Goal: Task Accomplishment & Management: Complete application form

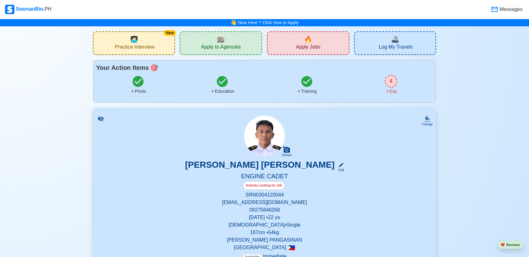
drag, startPoint x: 154, startPoint y: 43, endPoint x: 145, endPoint y: 46, distance: 9.3
click at [152, 44] on div "New 🧑🏻‍💻 Practice Interview" at bounding box center [134, 42] width 82 height 23
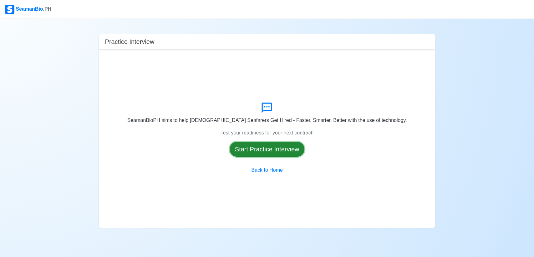
click at [262, 150] on button "Start Practice Interview" at bounding box center [267, 148] width 75 height 15
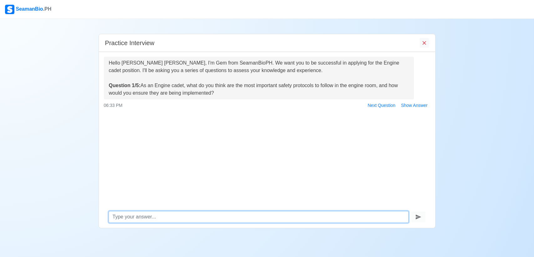
type textarea "A"
type textarea "S"
type textarea "s"
click at [188, 216] on textarea "following all safety protocols give safes way to work" at bounding box center [259, 217] width 300 height 12
click at [254, 215] on textarea "following all safety protocols leads a safes way to work" at bounding box center [259, 217] width 300 height 12
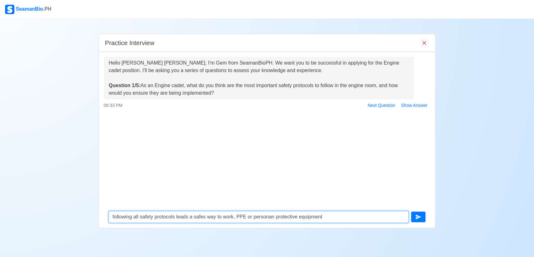
click at [272, 215] on textarea "following all safety protocols leads a safes way to work, PPE or personan prote…" at bounding box center [259, 217] width 300 height 12
click at [304, 218] on textarea "following all safety protocols leads a safes way to work, PPE or personal prote…" at bounding box center [259, 217] width 300 height 12
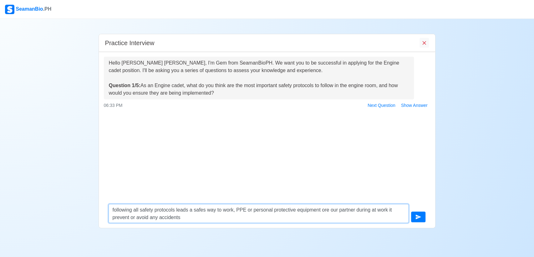
click at [304, 210] on textarea "following all safety protocols leads a safes way to work, PPE or personal prote…" at bounding box center [259, 213] width 300 height 19
click at [202, 218] on textarea "following all safety protocols leads a safes way to work, PPE or personal prote…" at bounding box center [259, 213] width 300 height 19
click at [206, 218] on textarea "following all safety protocols leads a safes way to work, PPE or personal prote…" at bounding box center [259, 213] width 300 height 19
drag, startPoint x: 193, startPoint y: 213, endPoint x: 212, endPoint y: 218, distance: 19.4
click at [201, 215] on textarea "following all safety protocols leads a safes way to work, PPE or personal prote…" at bounding box center [259, 213] width 300 height 19
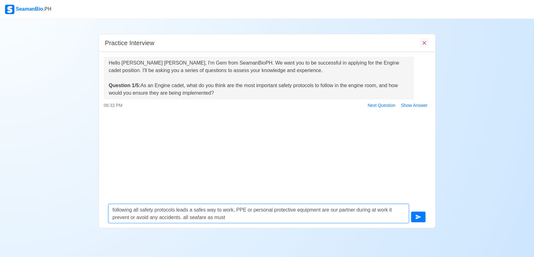
click at [203, 216] on textarea "following all safety protocols leads a safes way to work, PPE or personal prote…" at bounding box center [259, 213] width 300 height 19
click at [235, 217] on textarea "following all safety protocols leads a safes way to work, PPE or personal prote…" at bounding box center [259, 213] width 300 height 19
click at [269, 216] on textarea "following all safety protocols leads a safes way to work, PPE or personal prote…" at bounding box center [259, 213] width 300 height 19
click at [286, 217] on textarea "following all safety protocols leads a safes way to work, PPE or personal prote…" at bounding box center [259, 213] width 300 height 19
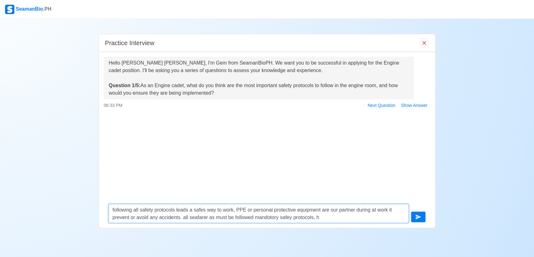
drag, startPoint x: 288, startPoint y: 216, endPoint x: 285, endPoint y: 217, distance: 4.1
click at [287, 216] on textarea "following all safety protocols leads a safes way to work, PPE or personal prote…" at bounding box center [259, 213] width 300 height 19
click at [274, 216] on textarea "following all safety protocols leads a safes way to work, PPE or personal prote…" at bounding box center [259, 213] width 300 height 19
drag, startPoint x: 268, startPoint y: 218, endPoint x: 272, endPoint y: 218, distance: 4.7
click at [272, 218] on textarea "following all safety protocols leads a safes way to work, PPE or personal prote…" at bounding box center [259, 213] width 300 height 19
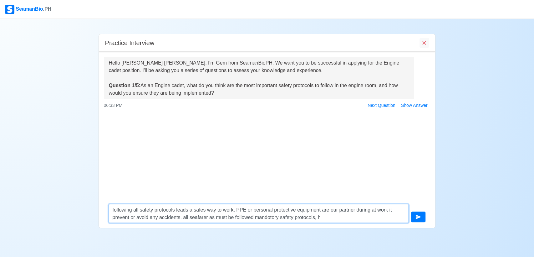
scroll to position [0, 0]
click at [276, 216] on textarea "following all safety protocols leads a safes way to work, PPE or personal prote…" at bounding box center [259, 213] width 300 height 19
click at [304, 216] on textarea "following all safety protocols leads a safes way to work, PPE or personal prote…" at bounding box center [259, 213] width 300 height 19
type textarea "following all safety protocols leads a safes way to work, PPE or personal prote…"
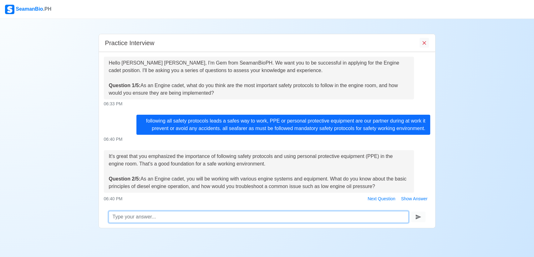
scroll to position [13, 0]
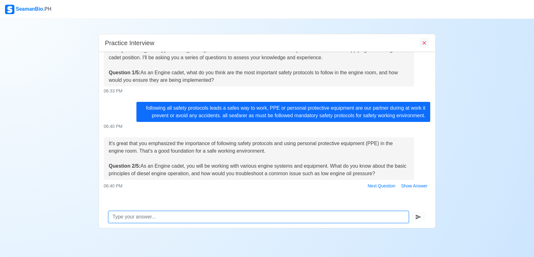
click at [194, 215] on textarea at bounding box center [259, 217] width 300 height 12
type textarea "t"
type textarea "a"
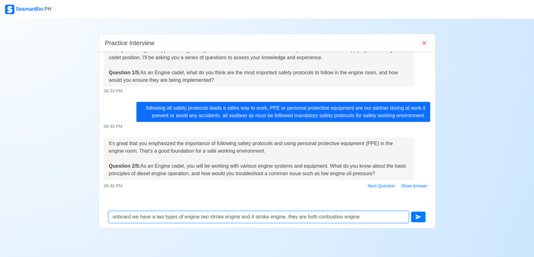
click at [304, 216] on textarea "onboard we have a two types of engine two stroke engine and 4 stroke engine, th…" at bounding box center [259, 217] width 300 height 12
drag, startPoint x: 370, startPoint y: 213, endPoint x: 372, endPoint y: 216, distance: 4.0
click at [304, 216] on textarea "onboard we have a two types of engine two stroke engine and 4 stroke engine, th…" at bounding box center [259, 217] width 300 height 12
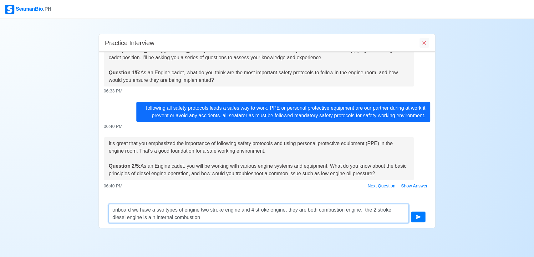
click at [151, 217] on textarea "onboard we have a two types of engine two stroke engine and 4 stroke engine, th…" at bounding box center [259, 213] width 300 height 19
click at [211, 213] on textarea "onboard we have a two types of engine two stroke engine and 4 stroke engine, th…" at bounding box center [259, 213] width 300 height 19
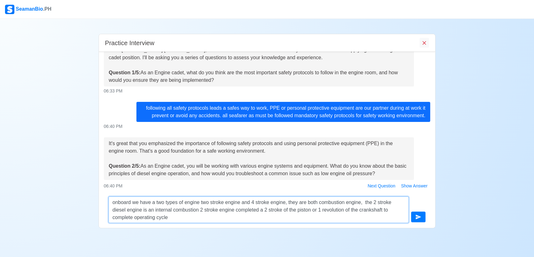
type textarea "onboard we have a two types of engine two stroke engine and 4 stroke engine, th…"
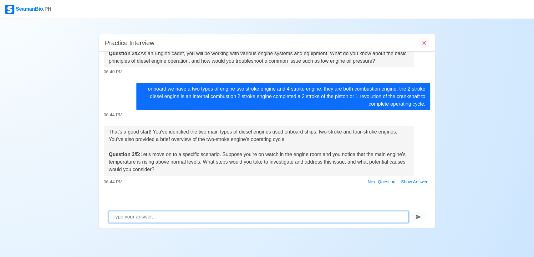
scroll to position [126, 0]
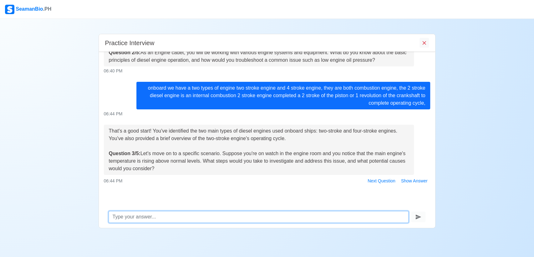
click at [304, 220] on textarea at bounding box center [259, 217] width 300 height 12
type textarea "c"
type textarea "w"
click at [216, 216] on textarea "first we need to report immediately to duty officer, check the area" at bounding box center [259, 217] width 300 height 12
click at [210, 216] on textarea "first we need to report immediately to duty officer, check the area" at bounding box center [259, 217] width 300 height 12
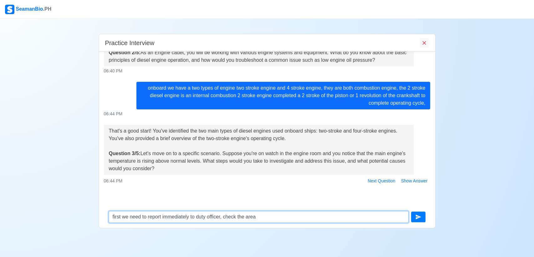
click at [209, 218] on textarea "first we need to report immediately to duty officer, check the area" at bounding box center [259, 217] width 300 height 12
click at [223, 220] on textarea "first we need to report immediately to duty enginner, check the area" at bounding box center [259, 217] width 300 height 12
click at [279, 215] on textarea "first we need to report immediately to duty engineer, check the area" at bounding box center [259, 217] width 300 height 12
click at [272, 216] on textarea "first we need to report immediately to duty engineer, check the area like pipep…" at bounding box center [259, 217] width 300 height 12
drag, startPoint x: 293, startPoint y: 215, endPoint x: 297, endPoint y: 216, distance: 3.8
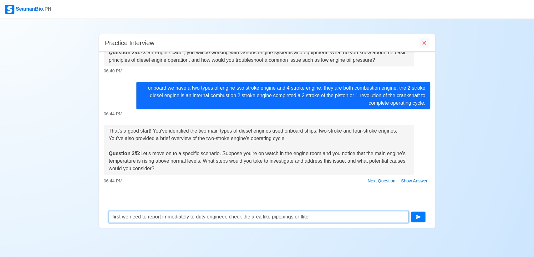
click at [294, 215] on textarea "first we need to report immediately to duty engineer, check the area like pipep…" at bounding box center [259, 217] width 300 height 12
click at [304, 216] on textarea "first we need to report immediately to duty engineer, check the area like pipin…" at bounding box center [259, 217] width 300 height 12
click at [252, 217] on textarea "first we need to report immediately to duty engineer, check the area like pipin…" at bounding box center [259, 217] width 300 height 12
click at [304, 218] on textarea "first we need to report immediately to duty engineer, check the cooling system …" at bounding box center [259, 217] width 300 height 12
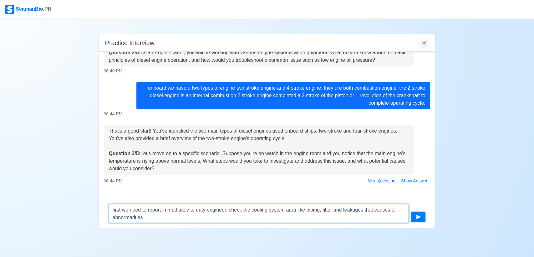
click at [148, 219] on textarea "first we need to report immediately to duty engineer, check the cooling system …" at bounding box center [259, 213] width 300 height 19
type textarea "first we need to report immediately to duty engineer, check the cooling system …"
click at [304, 221] on div at bounding box center [420, 216] width 20 height 11
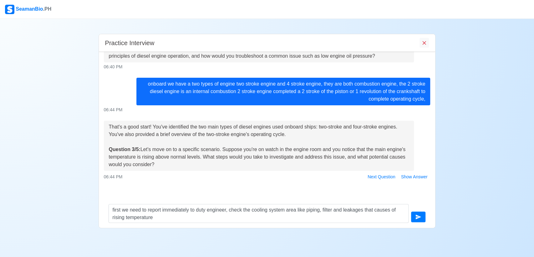
scroll to position [133, 0]
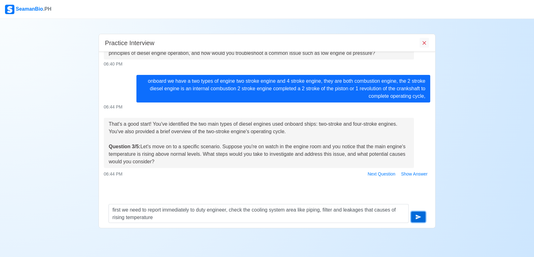
click at [304, 217] on icon "submit" at bounding box center [418, 216] width 6 height 6
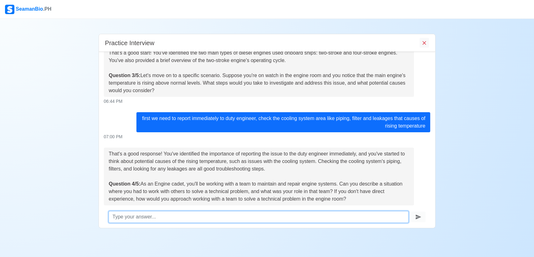
scroll to position [235, 0]
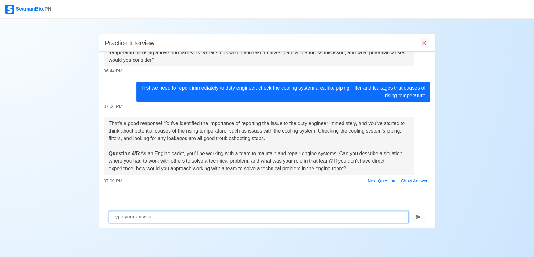
click at [203, 211] on textarea at bounding box center [259, 217] width 300 height 12
click at [146, 216] on textarea "as a engine the duty is to assist, observe and analyze the setuation" at bounding box center [259, 217] width 300 height 12
click at [130, 214] on textarea "as duty is to assist, observe and analyze the setuation" at bounding box center [259, 217] width 300 height 12
click at [129, 218] on textarea "as dutyengine cadet is to assist, observe and analyze the setuation" at bounding box center [259, 217] width 300 height 12
click at [150, 218] on textarea "as engine cadet is to assist, observe and analyze the setuation" at bounding box center [259, 217] width 300 height 12
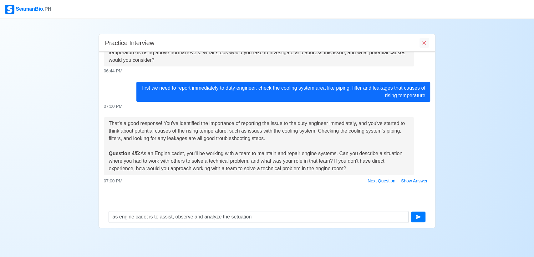
click at [132, 228] on div "SeamanBio .PH Practice Interview Hello [PERSON_NAME] [PERSON_NAME], I'm Gem fro…" at bounding box center [267, 128] width 534 height 257
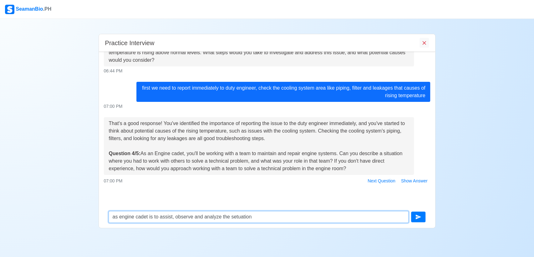
click at [146, 215] on textarea "as engine cadet is to assist, observe and analyze the setuation" at bounding box center [259, 217] width 300 height 12
click at [287, 215] on textarea "as engine cadet the only duty is to assist, observe and analyze the setuation" at bounding box center [259, 217] width 300 height 12
click at [304, 219] on textarea "as engine cadet the only duty is to assist, observe and analyze the situation a…" at bounding box center [259, 217] width 300 height 12
click at [304, 216] on textarea "as engine cadet the only duty is to assist, observe and analyze the situation a…" at bounding box center [259, 217] width 300 height 12
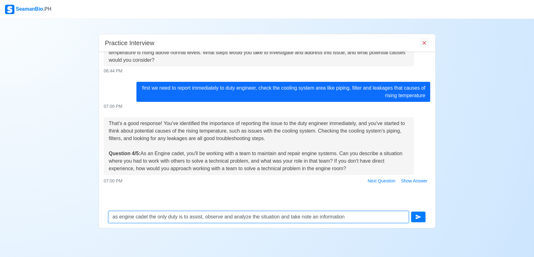
click at [304, 216] on textarea "as engine cadet the only duty is to assist, observe and analyze the situation a…" at bounding box center [259, 217] width 300 height 12
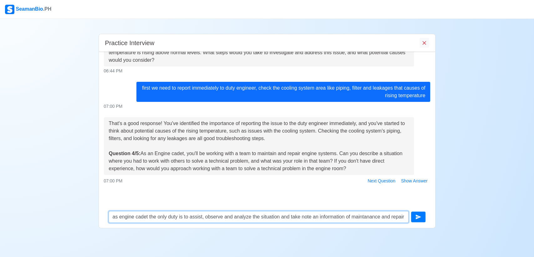
click at [304, 216] on textarea "as engine cadet the only duty is to assist, observe and analyze the situation a…" at bounding box center [259, 217] width 300 height 12
click at [304, 218] on textarea "as engine cadet the only duty is to assist, observe and analyze the situation a…" at bounding box center [259, 217] width 300 height 12
click at [221, 216] on textarea "as engine cadet the only duty is to assist, observe and analyze the situation a…" at bounding box center [259, 217] width 300 height 12
click at [233, 216] on textarea "as engine cadet the only duty is to assist, observe and analyze the situation a…" at bounding box center [259, 217] width 300 height 12
click at [240, 217] on textarea "as engine cadet the only duty is to assist, observe, analyze the situation and …" at bounding box center [259, 217] width 300 height 12
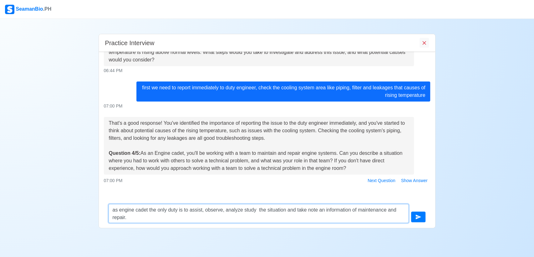
click at [241, 209] on textarea "as engine cadet the only duty is to assist, observe, analyze study the situatio…" at bounding box center [259, 213] width 300 height 19
click at [242, 211] on textarea "as engine cadet the only duty is to assist, observe, analyze ,study the situati…" at bounding box center [259, 213] width 300 height 19
click at [134, 220] on textarea "as engine cadet the only duty is to assist, observe, analyze, study the situati…" at bounding box center [259, 213] width 300 height 19
type textarea "as engine cadet the only duty is to assist, observe, analyze, study the situati…"
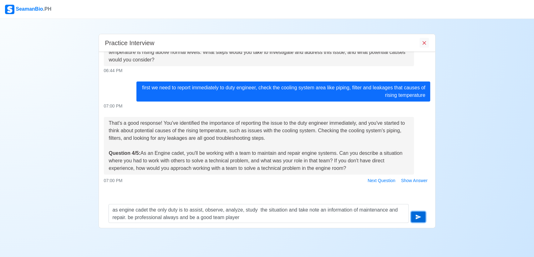
click at [304, 211] on button "submit" at bounding box center [418, 216] width 14 height 11
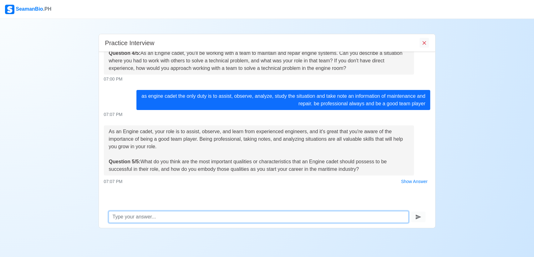
scroll to position [335, 0]
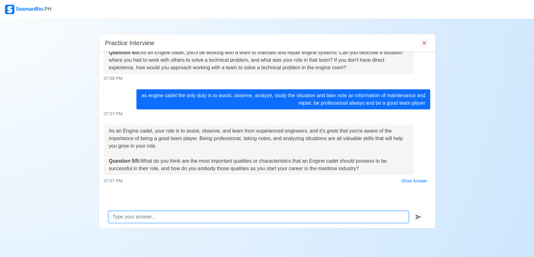
click at [126, 217] on textarea at bounding box center [259, 217] width 300 height 12
click at [136, 214] on textarea "study hard,be patience" at bounding box center [259, 217] width 300 height 12
click at [177, 219] on textarea "study hard, be patience" at bounding box center [259, 217] width 300 height 12
click at [144, 216] on textarea "study hard, be patience" at bounding box center [259, 217] width 300 height 12
click at [167, 216] on textarea "study hard, patience" at bounding box center [259, 217] width 300 height 12
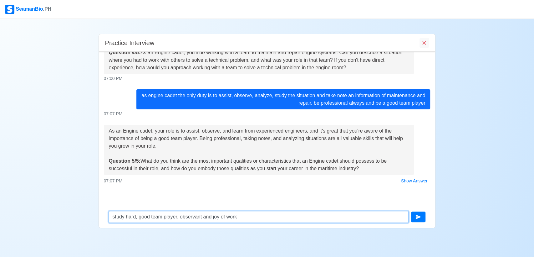
click at [219, 221] on textarea "study hard, good team player, observant and joy of work" at bounding box center [259, 217] width 300 height 12
type textarea "study hard, good team player, observant and love of work"
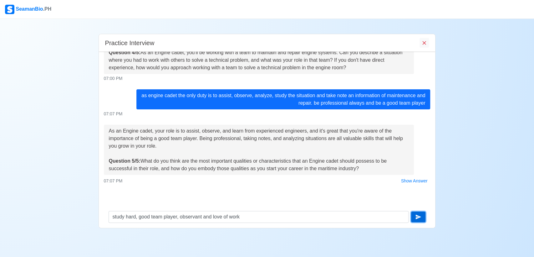
click at [304, 221] on button "submit" at bounding box center [418, 216] width 14 height 11
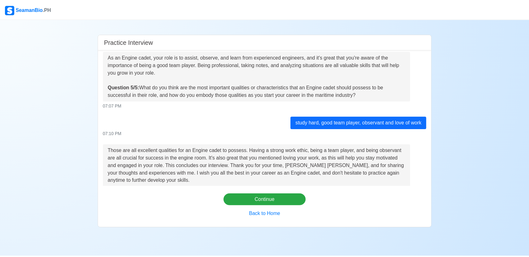
scroll to position [453, 0]
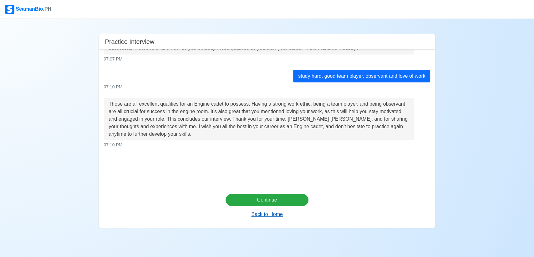
drag, startPoint x: 260, startPoint y: 207, endPoint x: 259, endPoint y: 213, distance: 6.0
click at [259, 213] on div "Continue Back to Home" at bounding box center [267, 207] width 83 height 26
click at [265, 215] on button "Back to Home" at bounding box center [266, 214] width 47 height 12
